Goal: Task Accomplishment & Management: Manage account settings

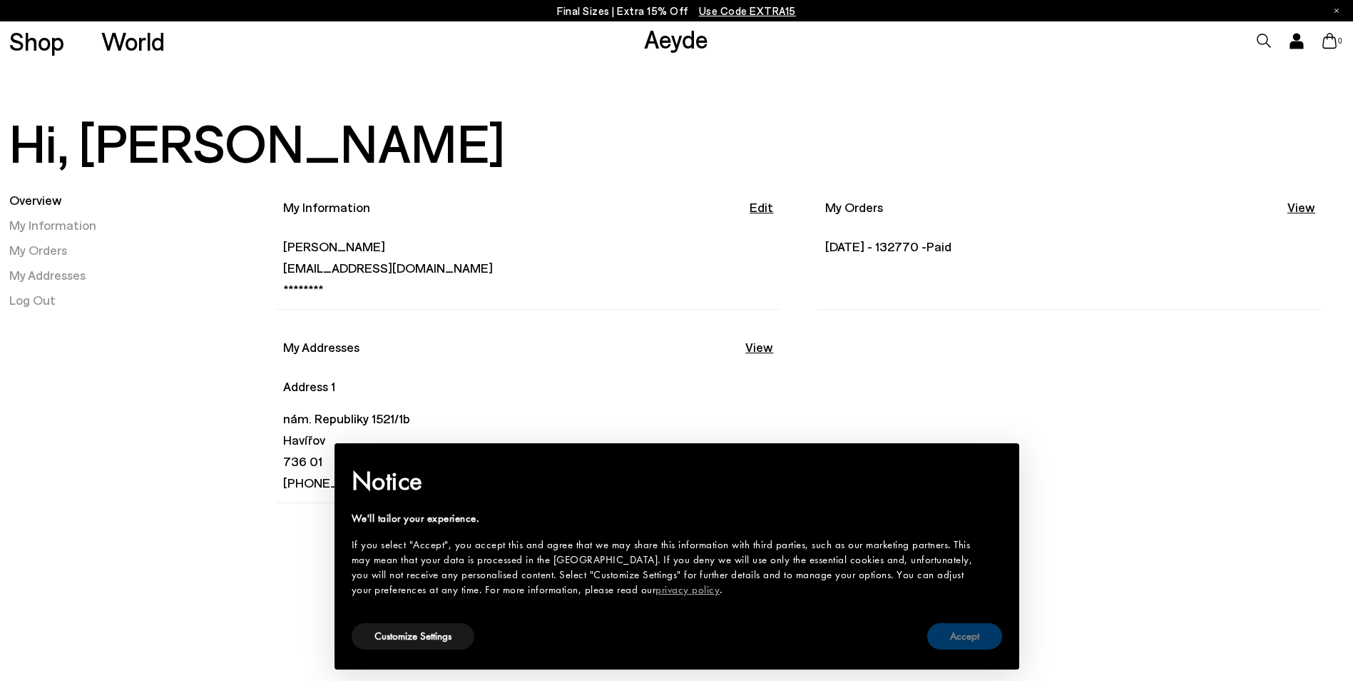
click at [978, 637] on button "Accept" at bounding box center [964, 636] width 75 height 26
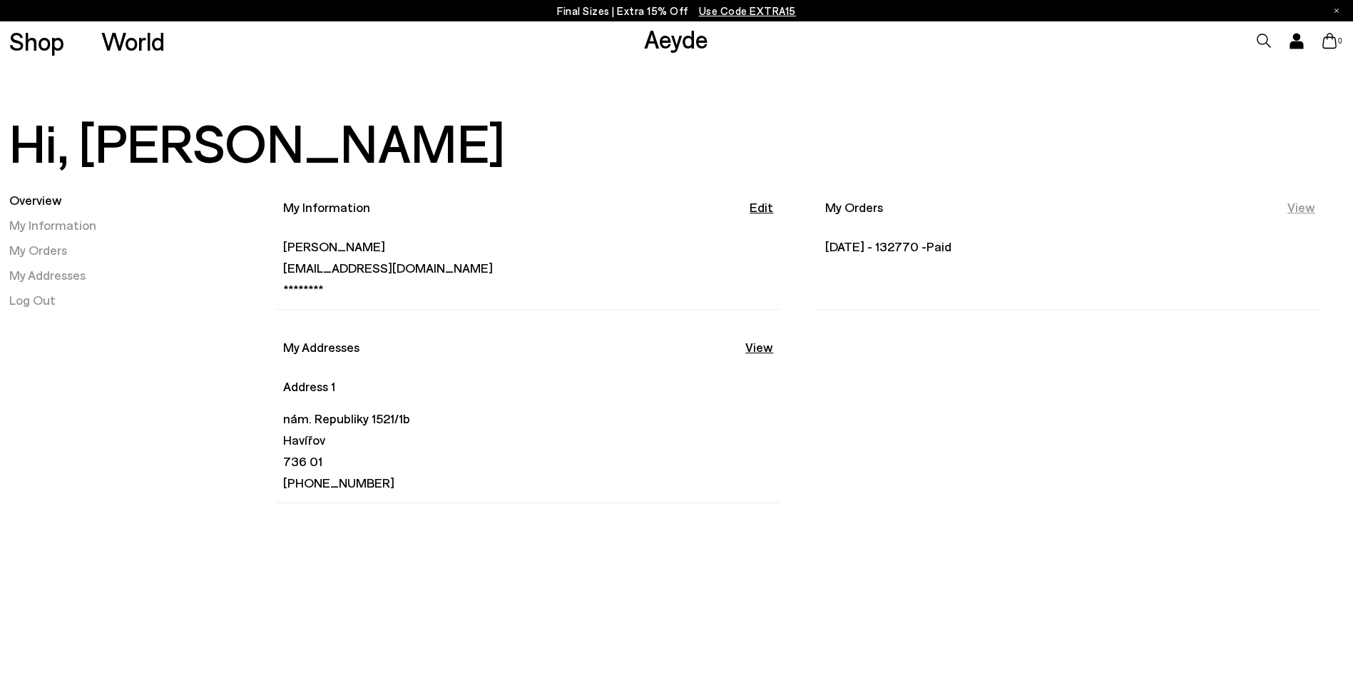
click at [1305, 201] on link "View" at bounding box center [1302, 207] width 28 height 18
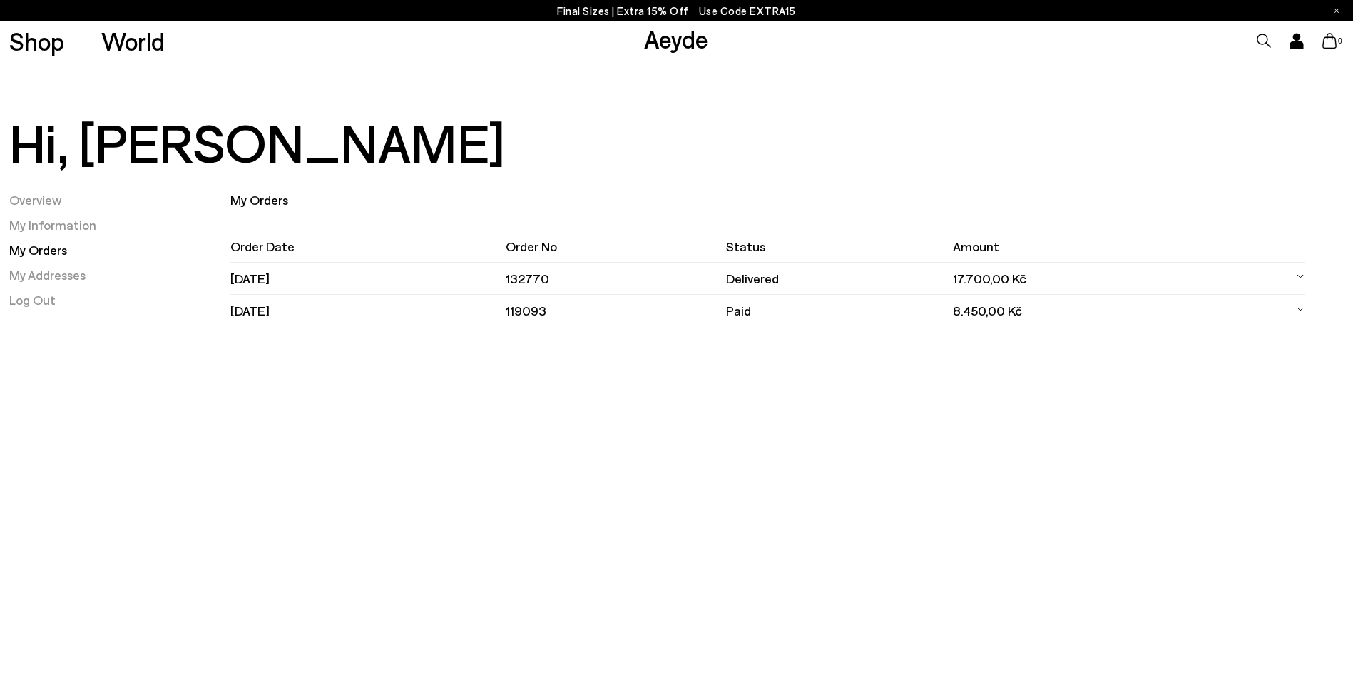
click at [1012, 273] on td "17.700,00 Kč" at bounding box center [1110, 279] width 315 height 32
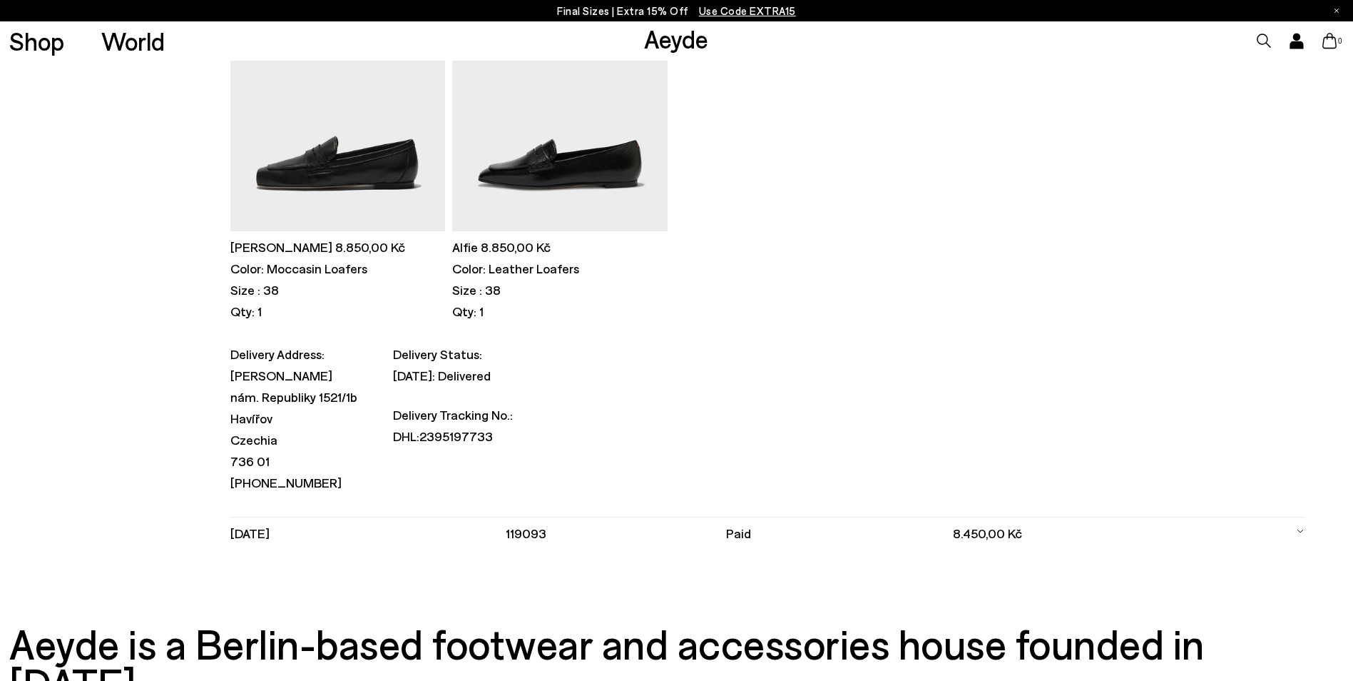
scroll to position [571, 0]
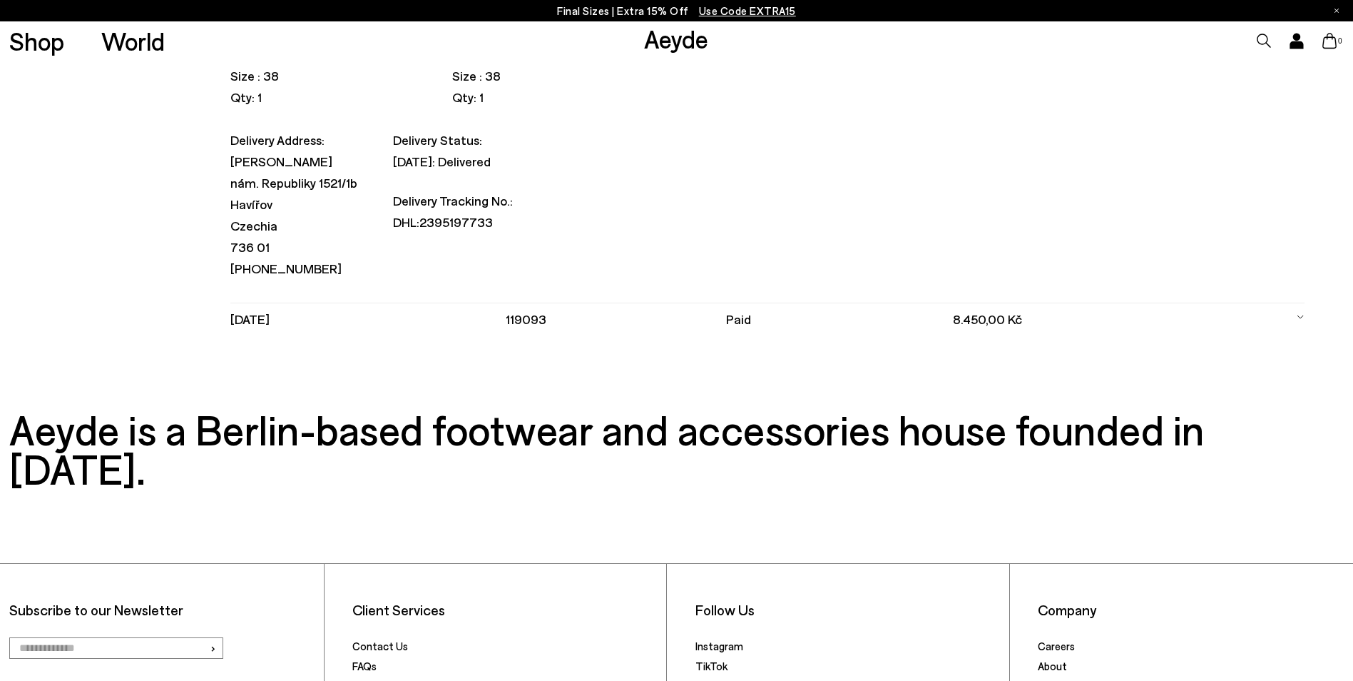
click at [387, 679] on link "Returns & Refunds" at bounding box center [395, 685] width 87 height 13
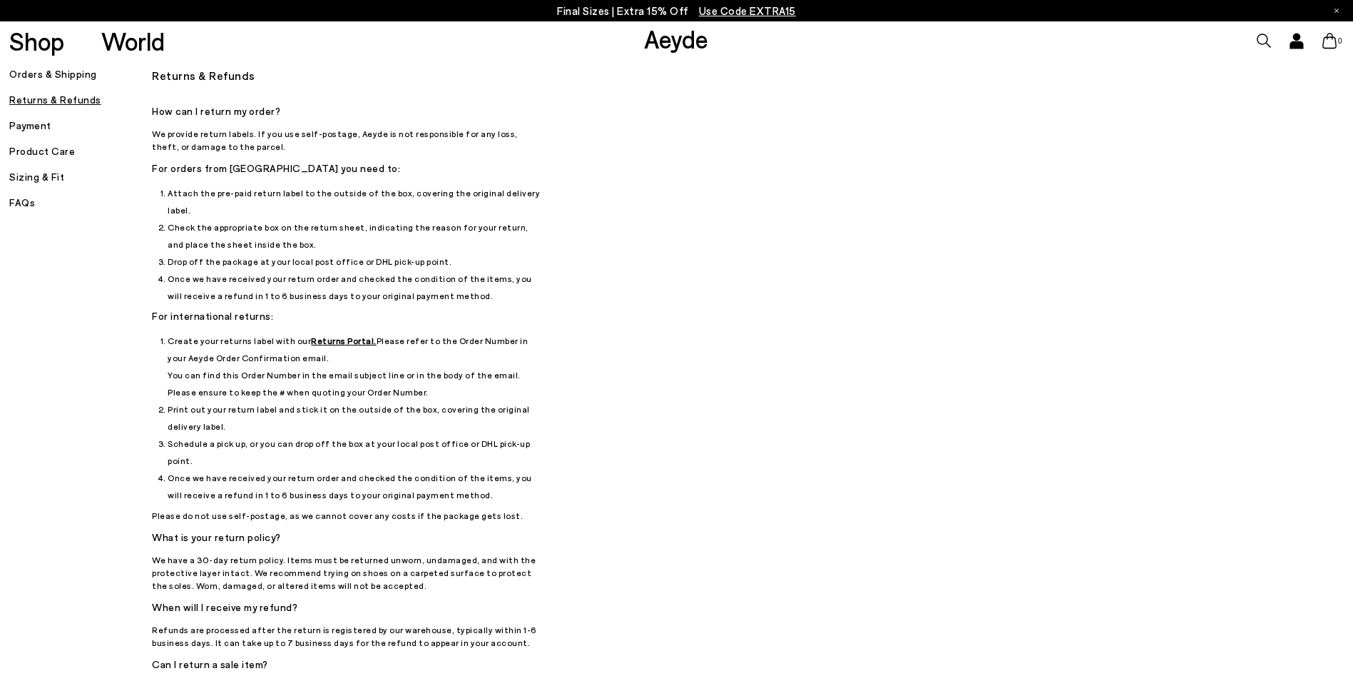
click at [331, 335] on u "Returns Portal." at bounding box center [344, 340] width 66 height 10
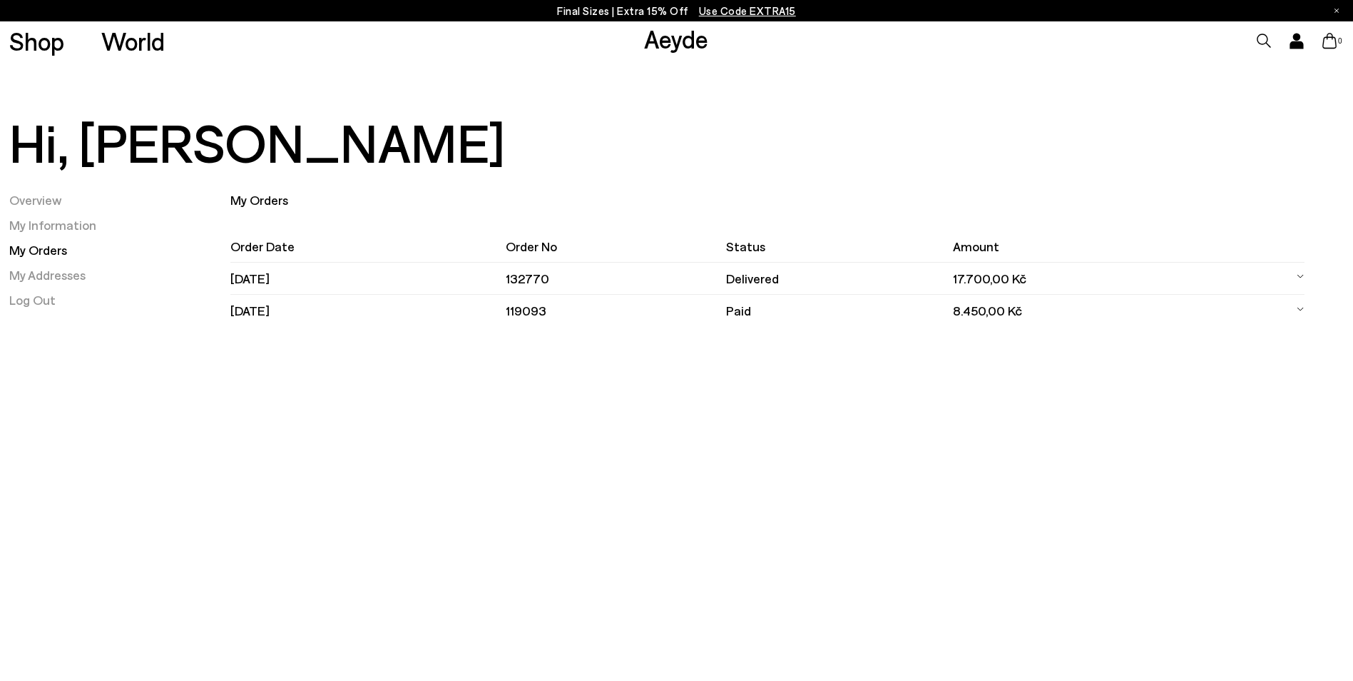
scroll to position [564, 0]
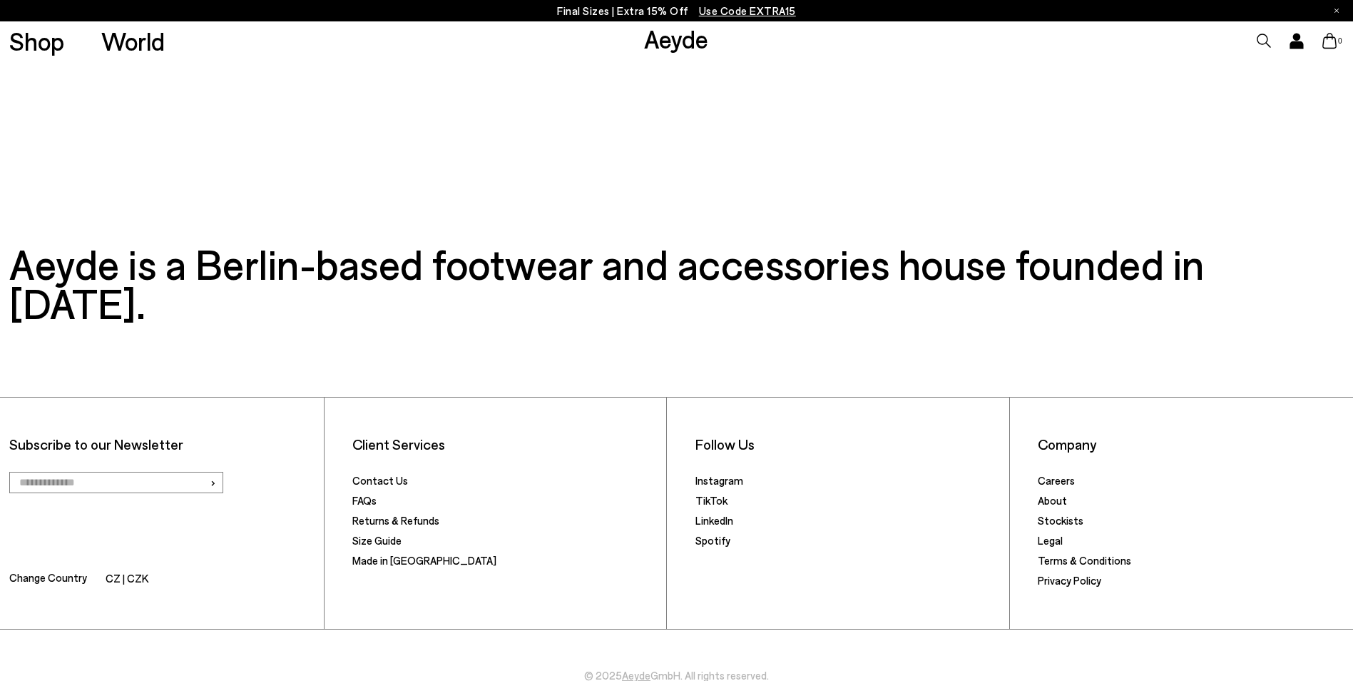
click at [1298, 43] on icon at bounding box center [1296, 45] width 12 height 6
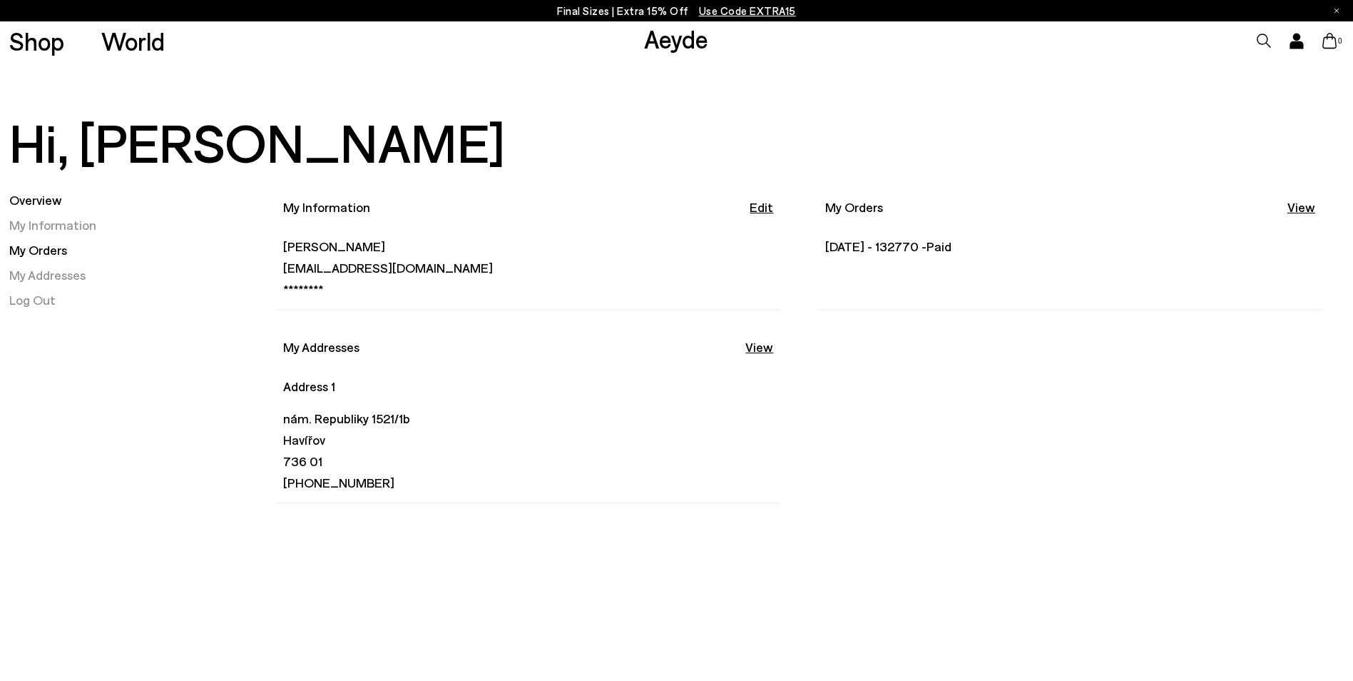
click at [39, 248] on link "My Orders" at bounding box center [38, 250] width 58 height 16
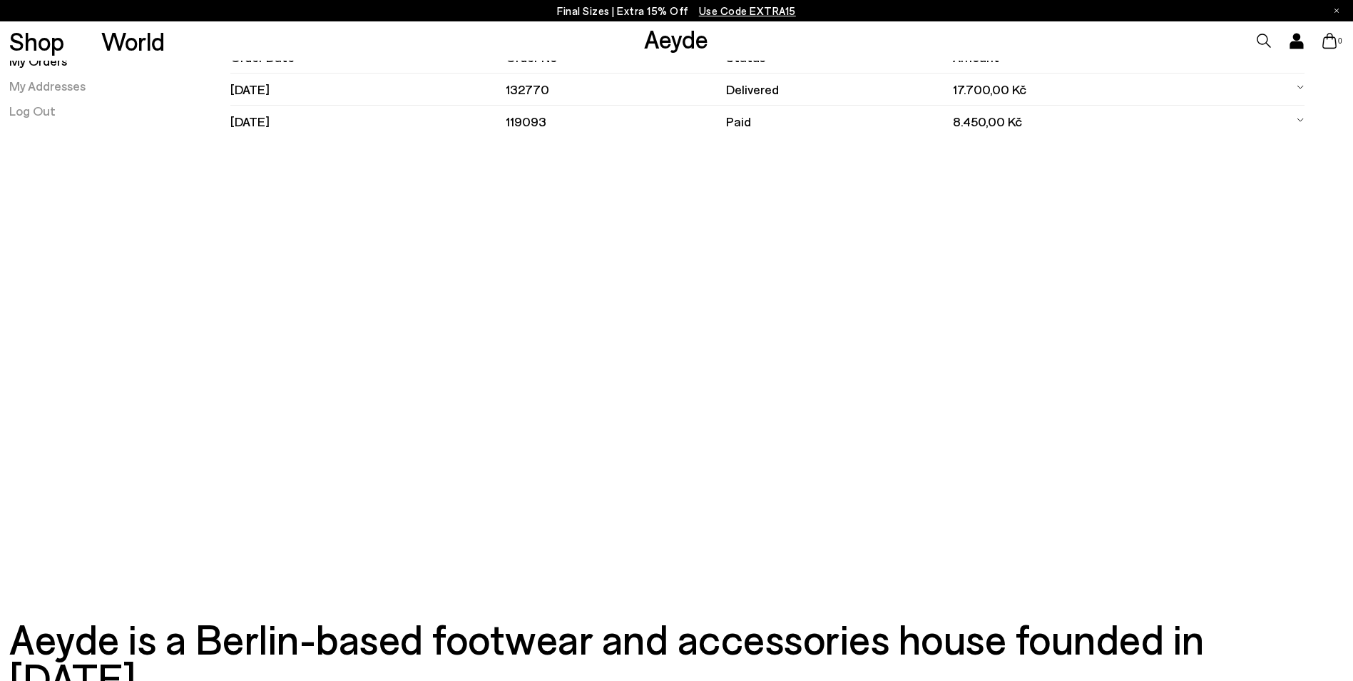
scroll to position [499, 0]
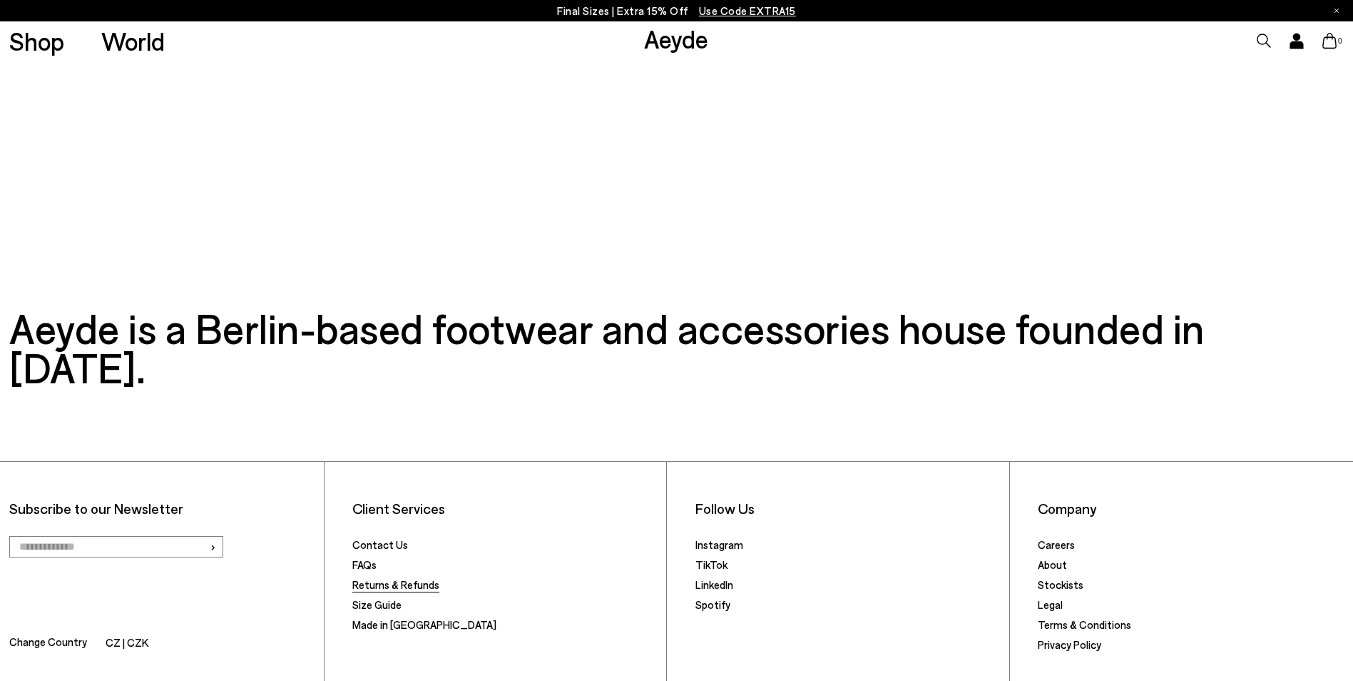
click at [388, 578] on link "Returns & Refunds" at bounding box center [395, 584] width 87 height 13
